Goal: Task Accomplishment & Management: Manage account settings

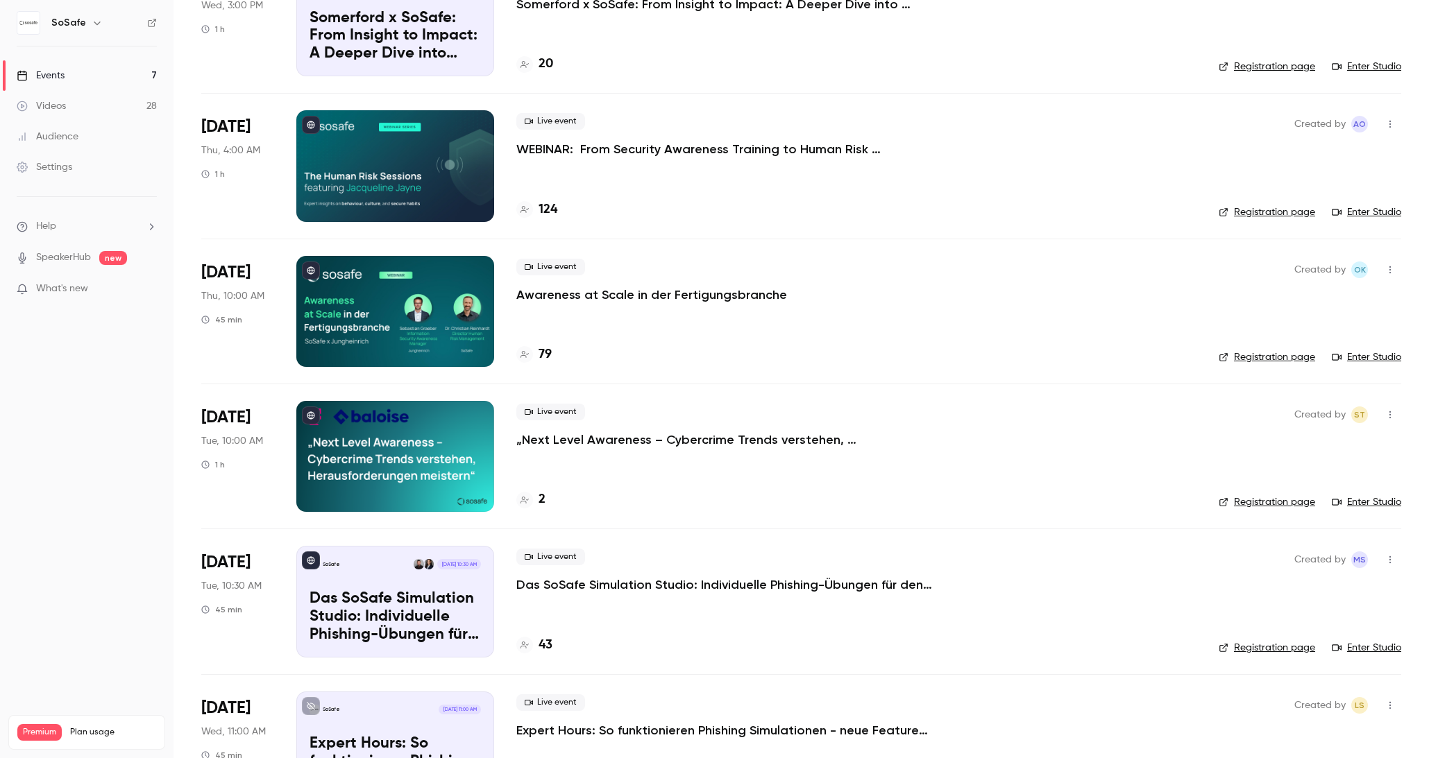
scroll to position [203, 0]
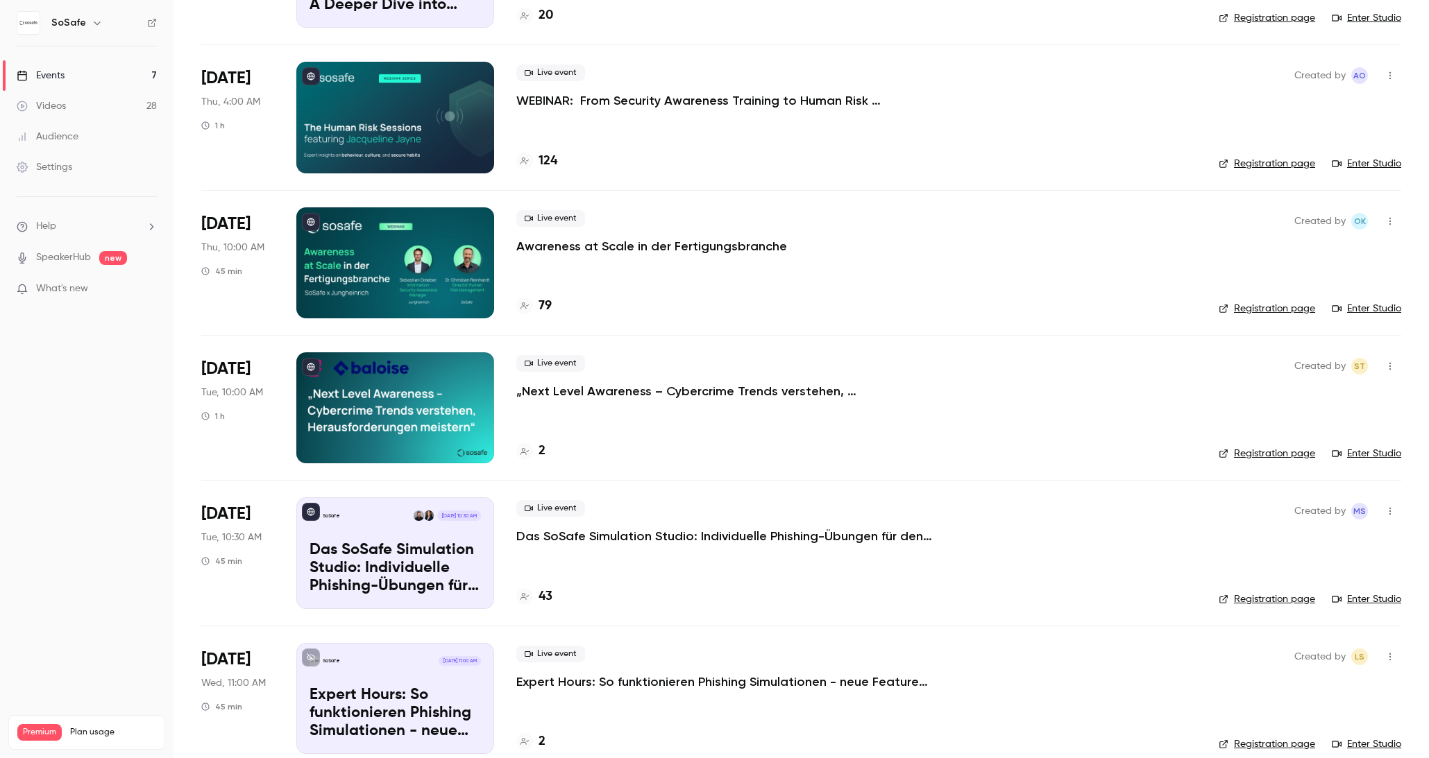
click at [705, 537] on p "Das SoSafe Simulation Studio: Individuelle Phishing-Übungen für den öffentliche…" at bounding box center [724, 536] width 416 height 17
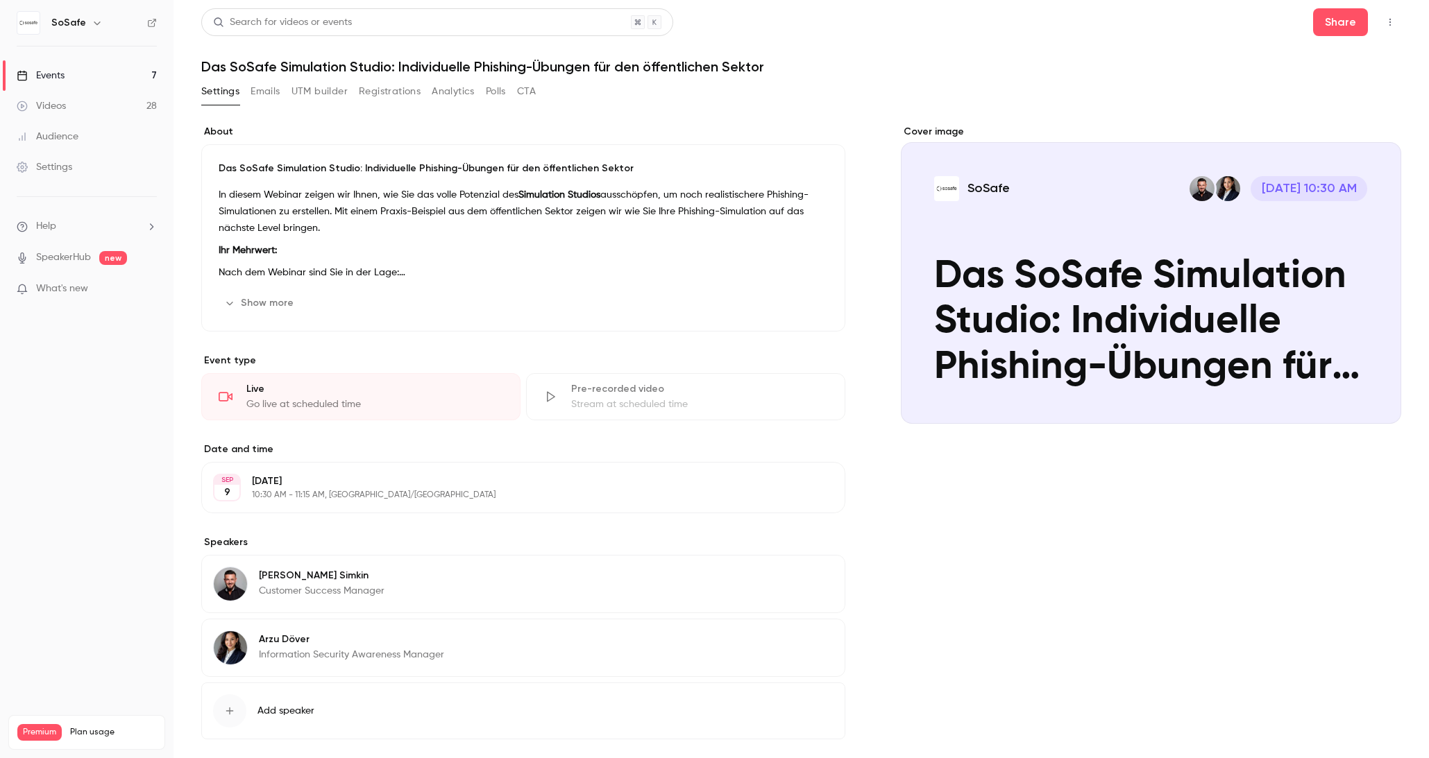
click at [270, 92] on button "Emails" at bounding box center [265, 91] width 29 height 22
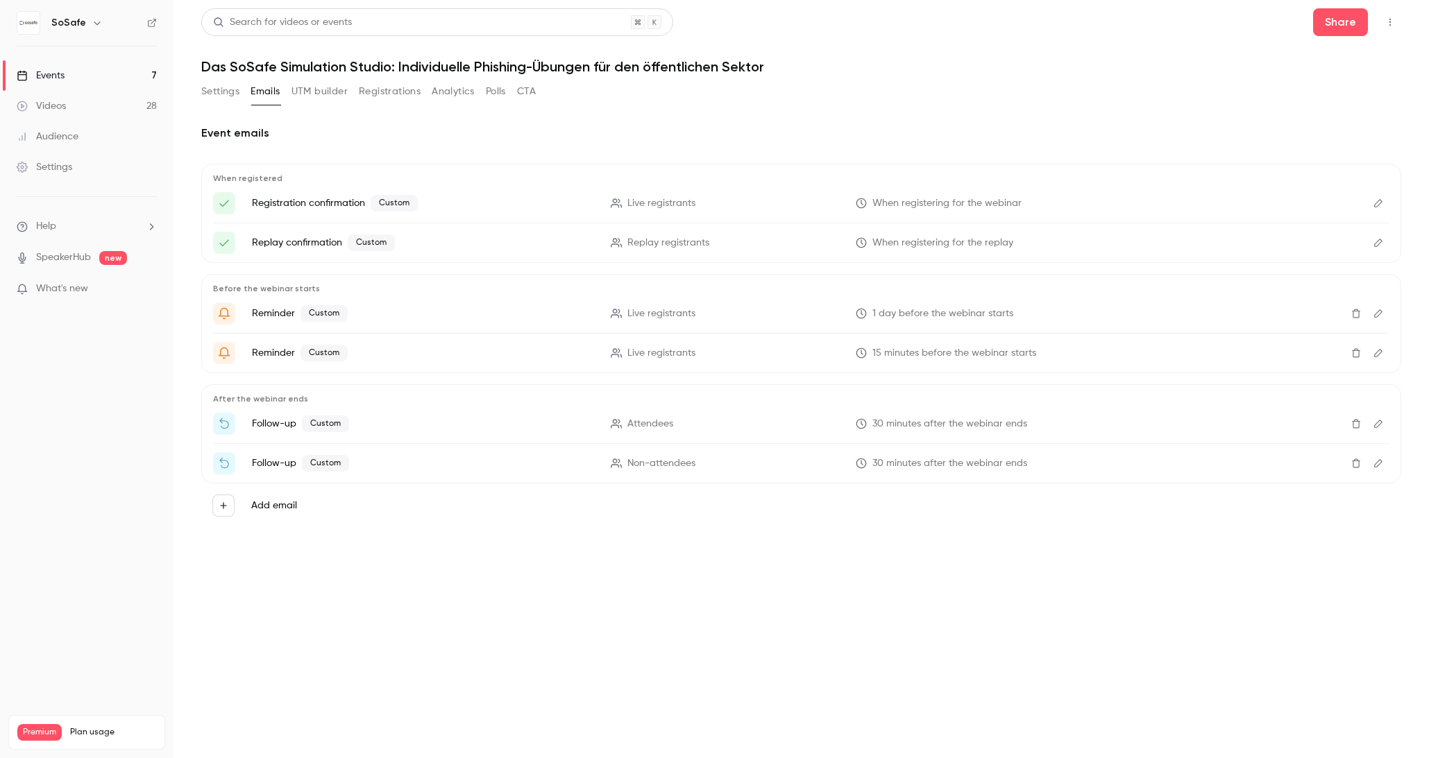
click at [1383, 426] on icon "Edit" at bounding box center [1378, 424] width 11 height 10
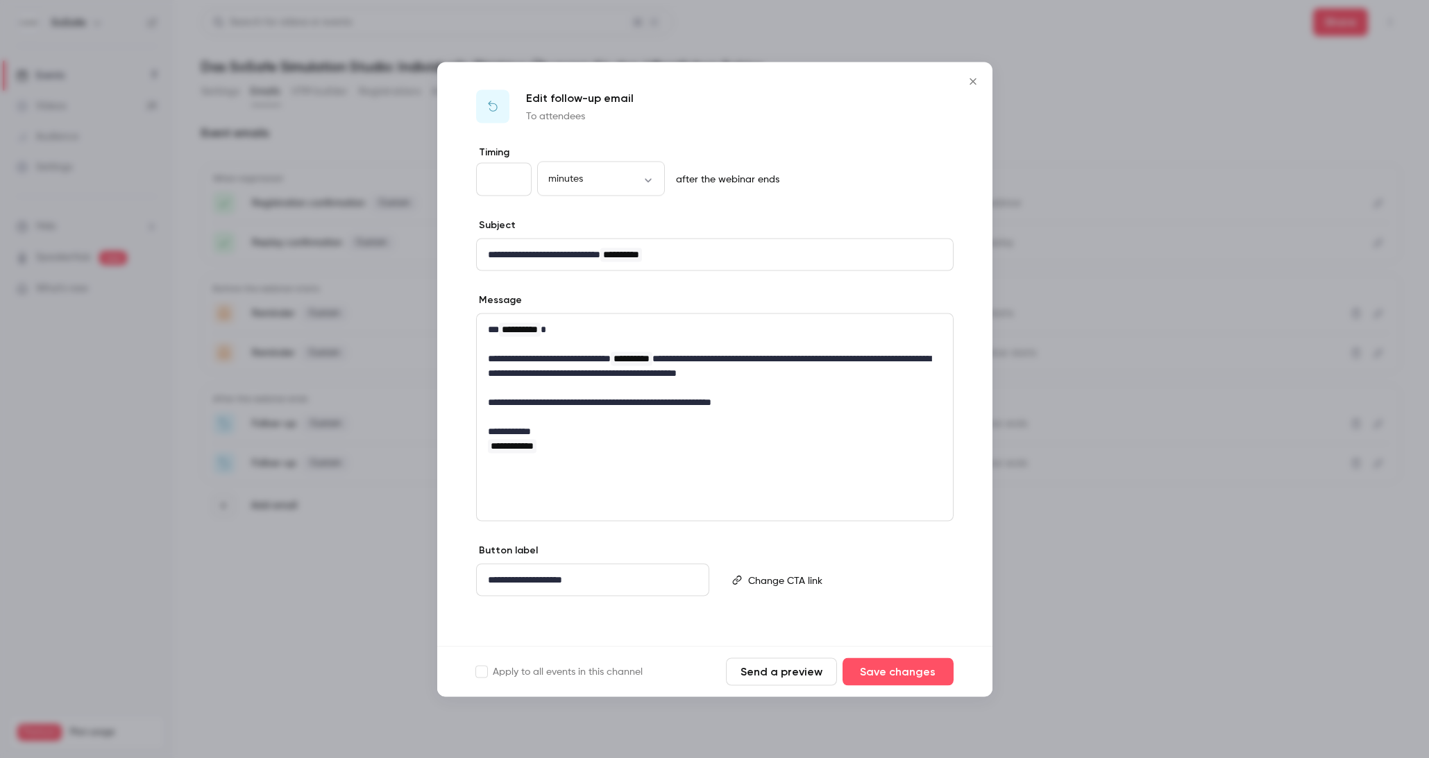
drag, startPoint x: 969, startPoint y: 81, endPoint x: 980, endPoint y: 121, distance: 41.1
click at [969, 81] on icon "Close" at bounding box center [973, 81] width 17 height 11
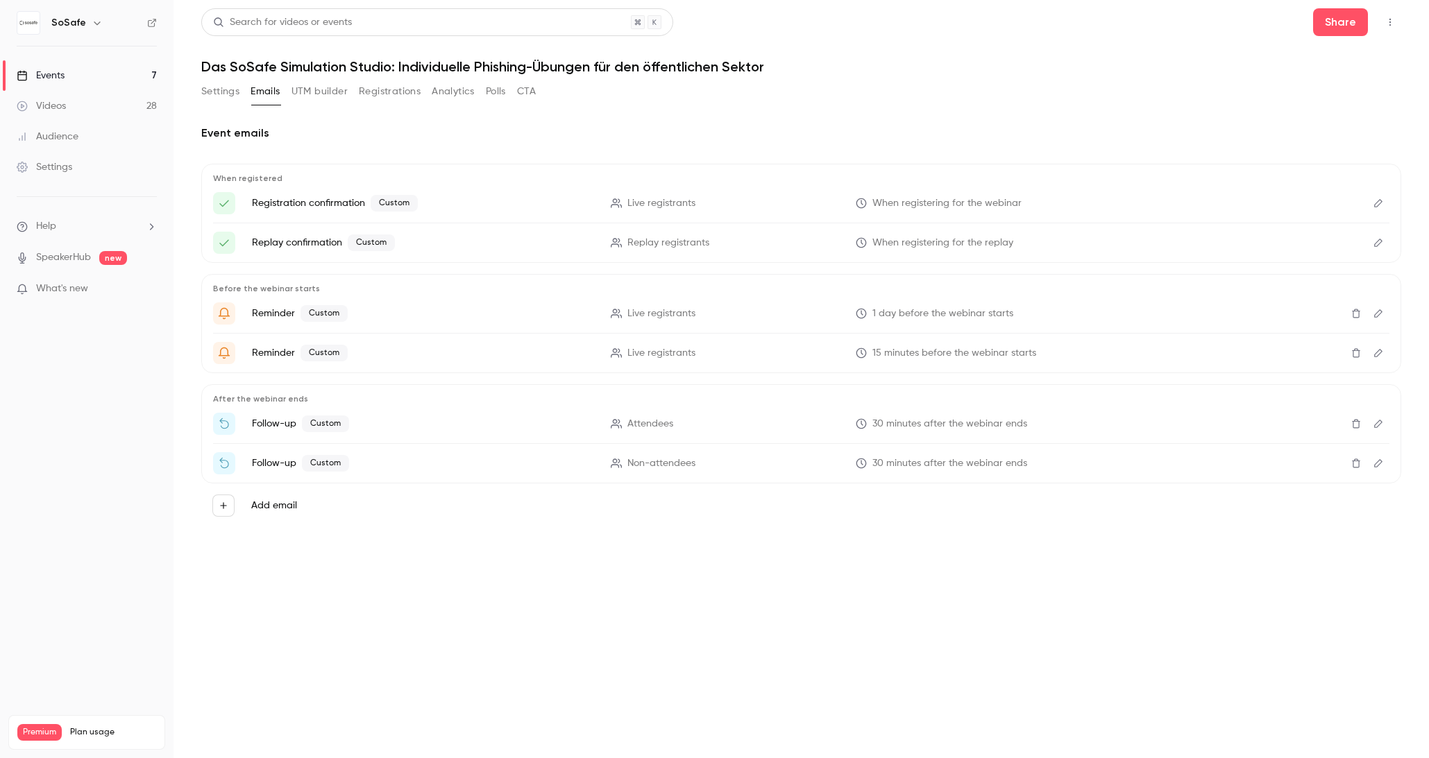
click at [1380, 463] on icon "Edit" at bounding box center [1378, 464] width 11 height 10
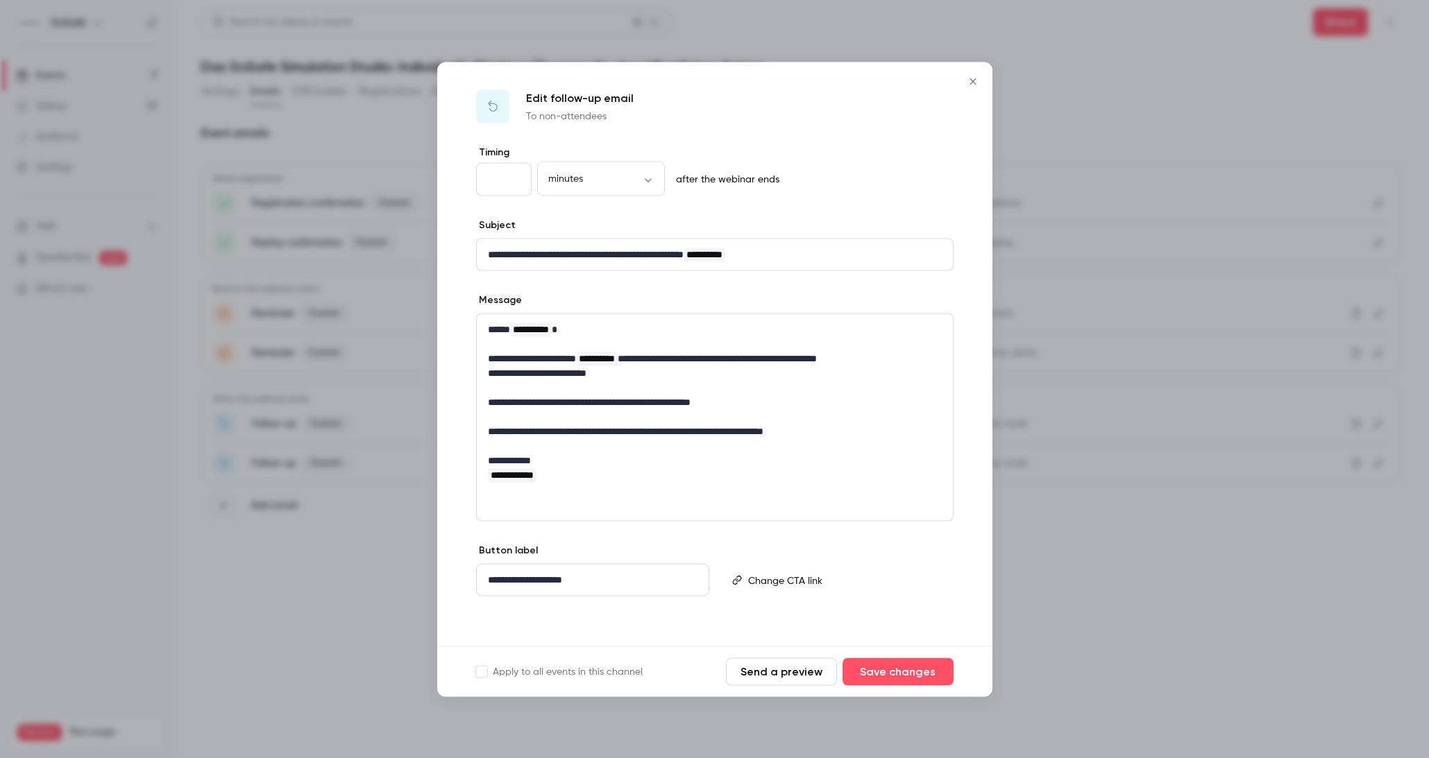
click at [974, 83] on icon "Close" at bounding box center [972, 81] width 6 height 6
